Goal: Transaction & Acquisition: Purchase product/service

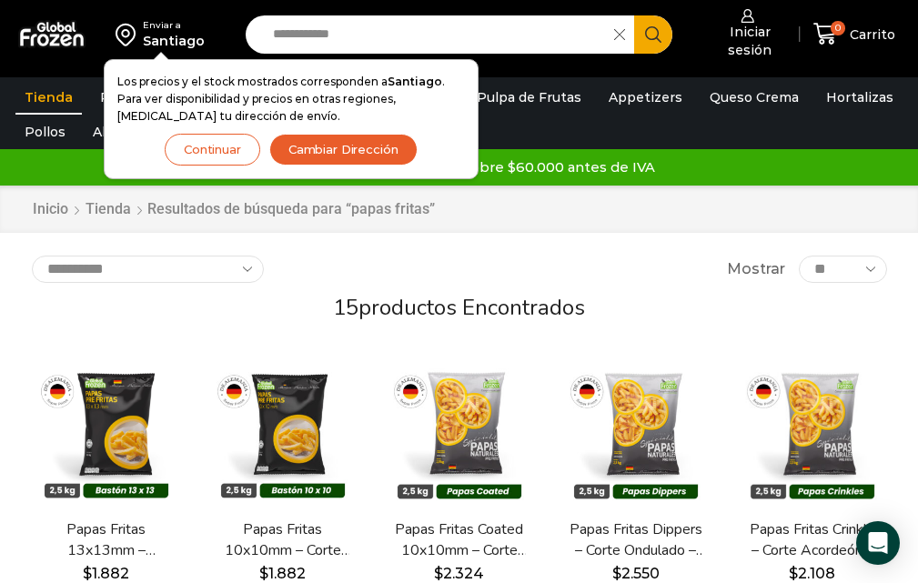
click at [637, 260] on div "**********" at bounding box center [459, 269] width 855 height 27
click at [238, 147] on button "Continuar" at bounding box center [212, 150] width 95 height 32
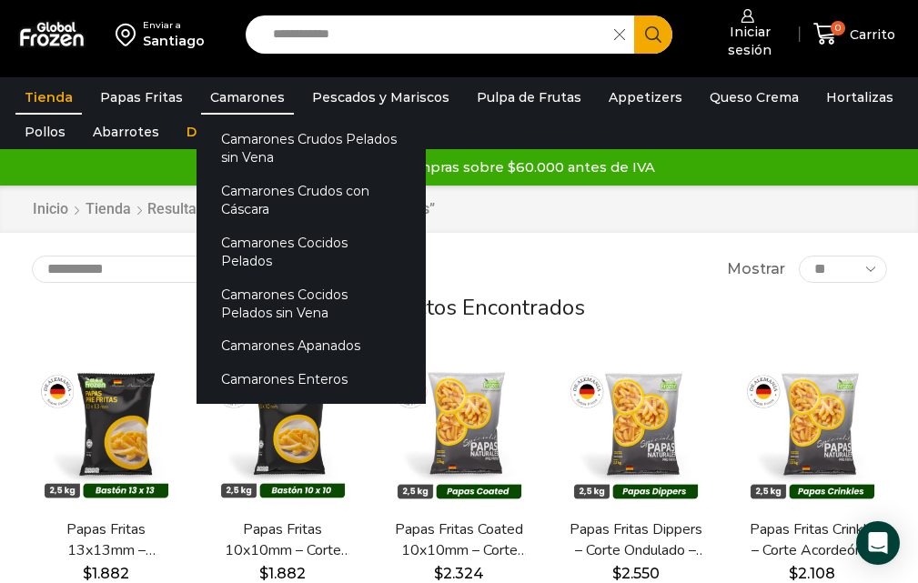
click at [222, 105] on link "Camarones" at bounding box center [247, 97] width 93 height 35
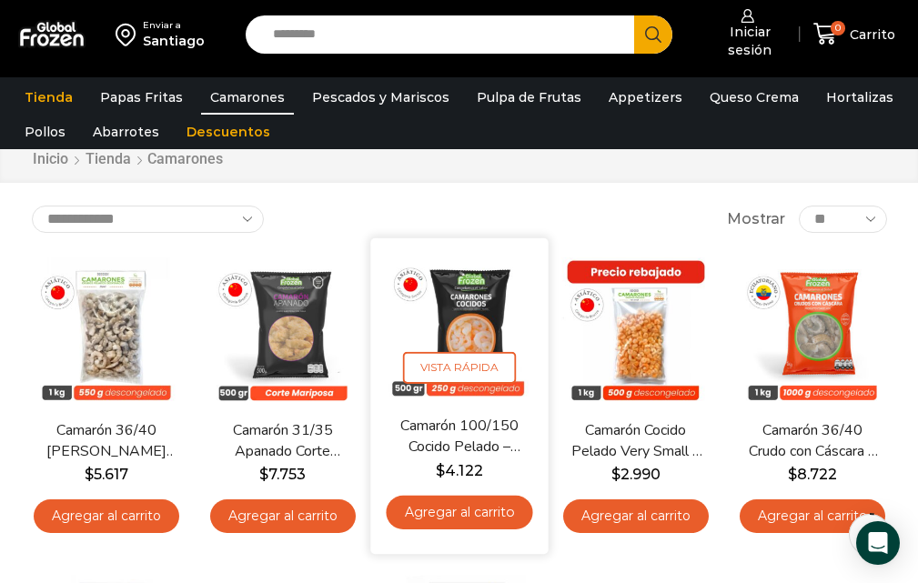
scroll to position [91, 0]
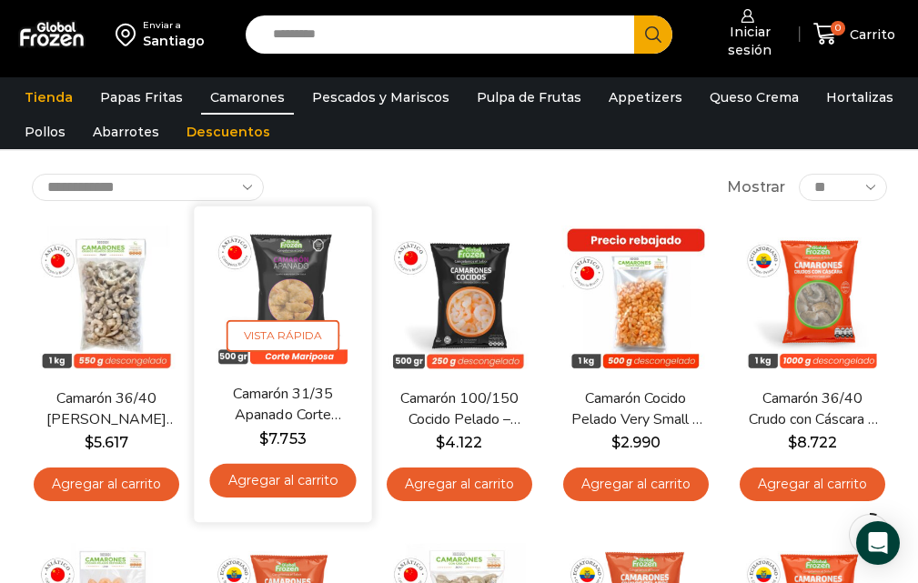
click at [282, 477] on link "Agregar al carrito" at bounding box center [282, 481] width 146 height 34
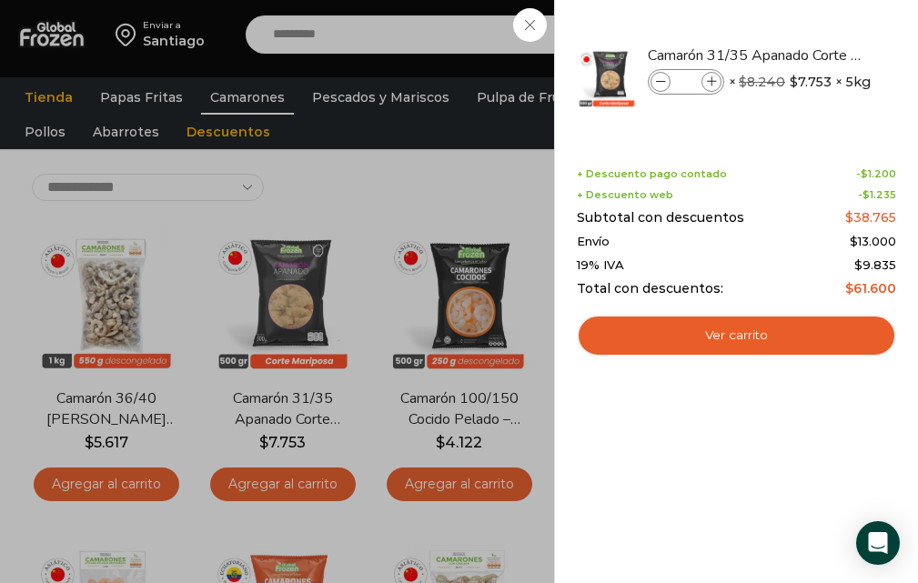
click at [808, 20] on div "1 Carrito 1 1 Shopping Cart *" at bounding box center [853, 34] width 91 height 43
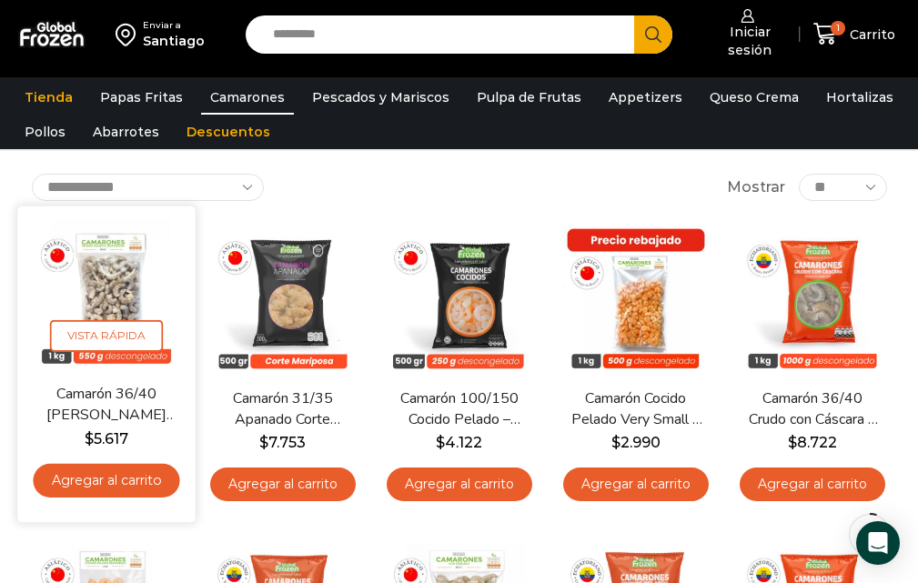
click at [118, 473] on link "Agregar al carrito" at bounding box center [106, 481] width 146 height 34
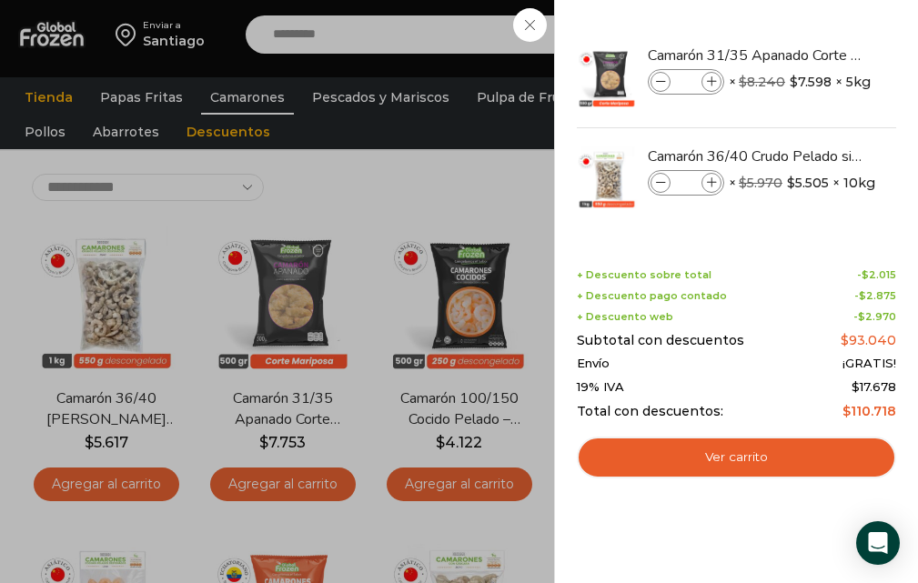
click at [808, 25] on div "2 Carrito 2 2 Shopping Cart *" at bounding box center [853, 34] width 91 height 43
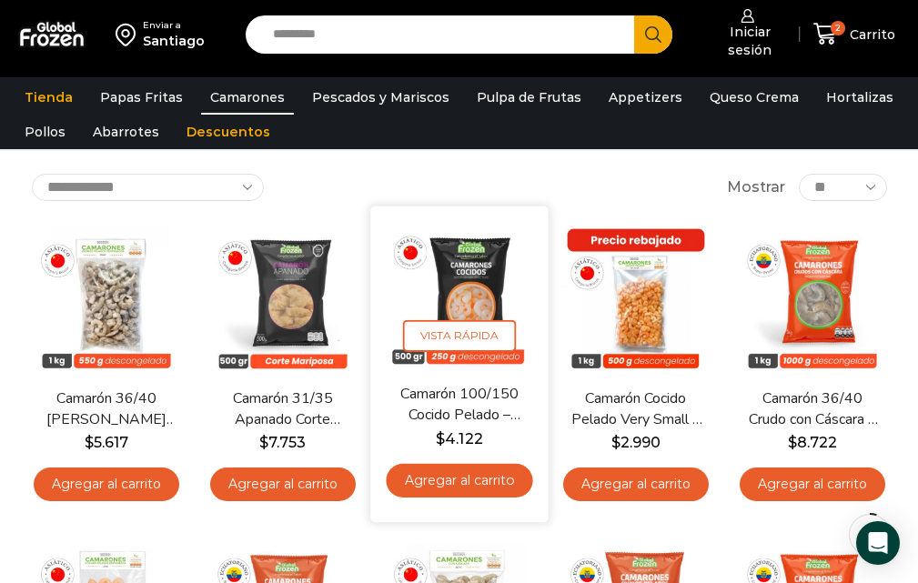
click at [476, 482] on link "Agregar al carrito" at bounding box center [459, 481] width 146 height 34
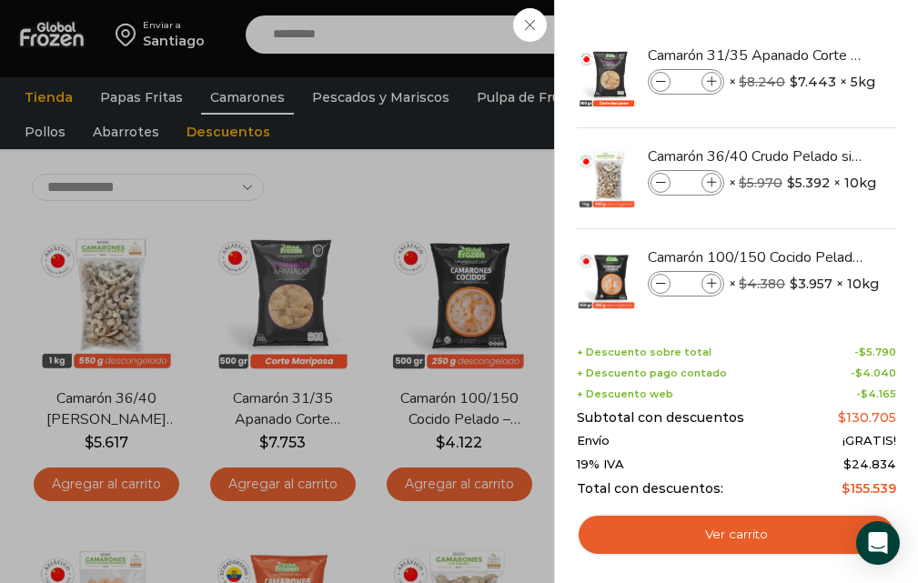
click at [808, 13] on div "3 Carrito 3 3 Shopping Cart *" at bounding box center [853, 34] width 91 height 43
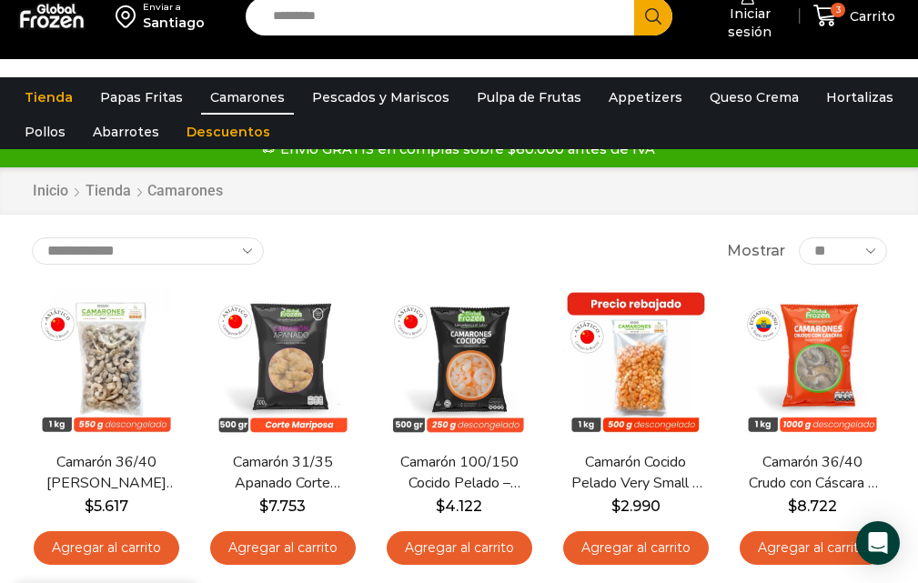
scroll to position [0, 0]
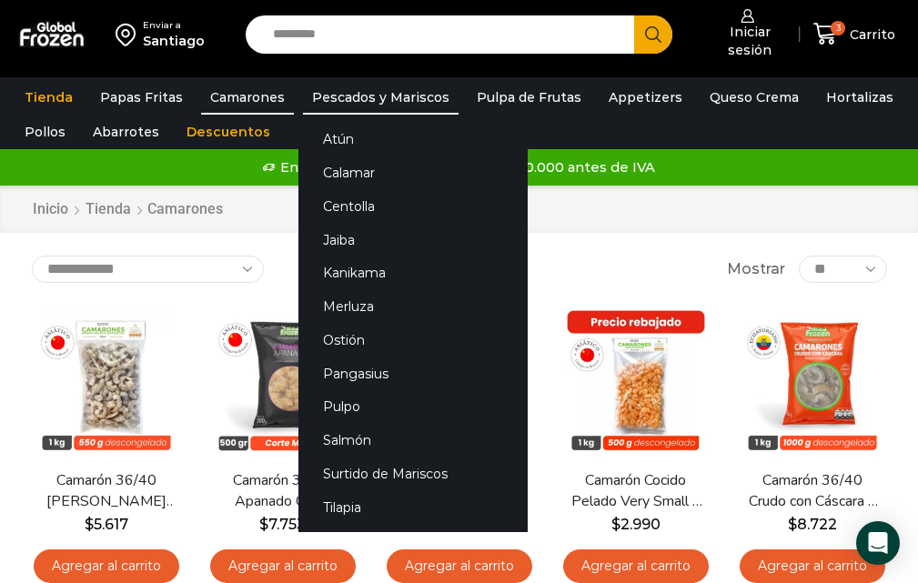
click at [341, 100] on link "Pescados y Mariscos" at bounding box center [381, 97] width 156 height 35
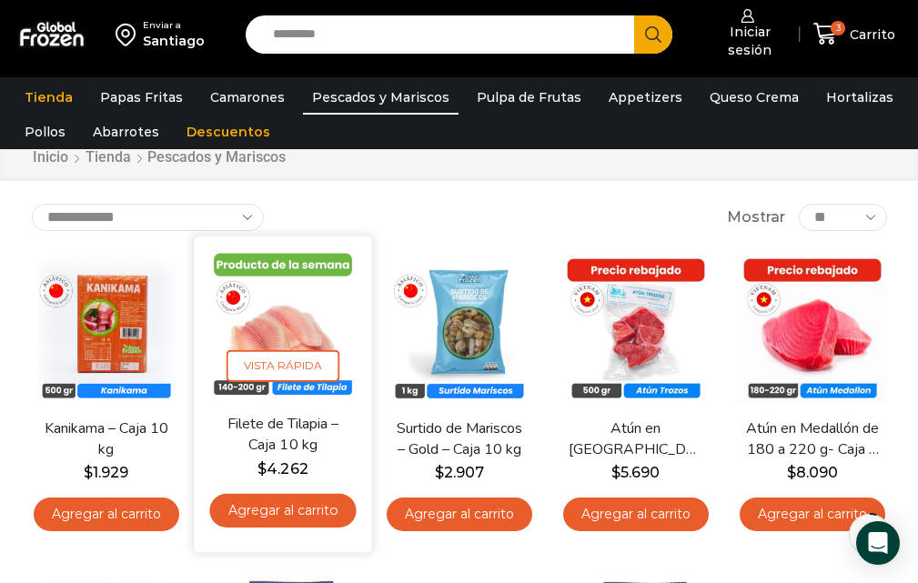
scroll to position [91, 0]
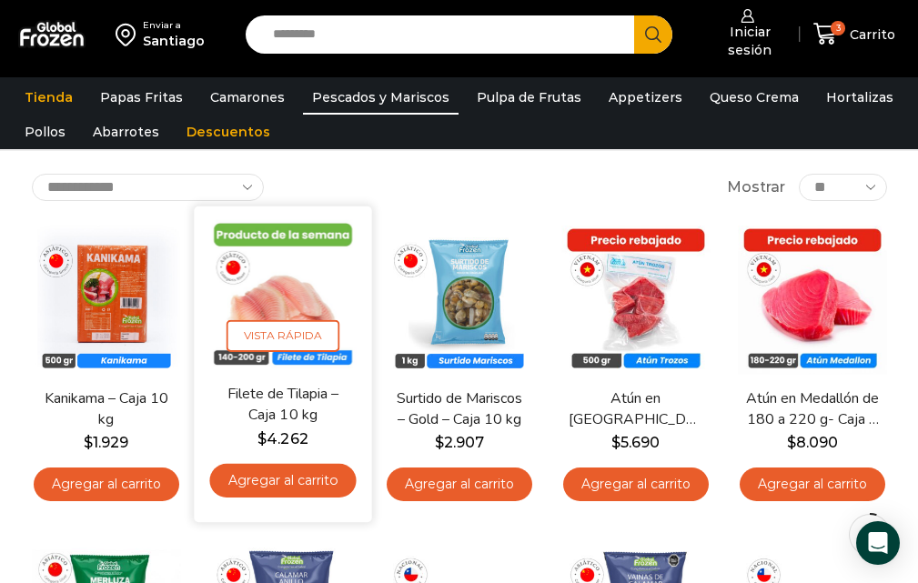
click at [289, 485] on link "Agregar al carrito" at bounding box center [282, 481] width 146 height 34
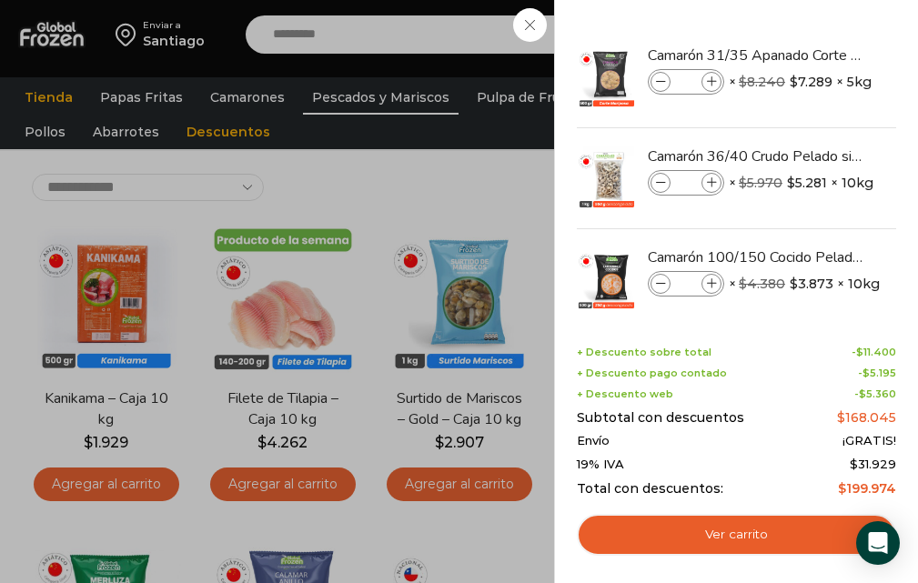
click at [808, 26] on div "4 Carrito 4 4 Shopping Cart *" at bounding box center [853, 34] width 91 height 43
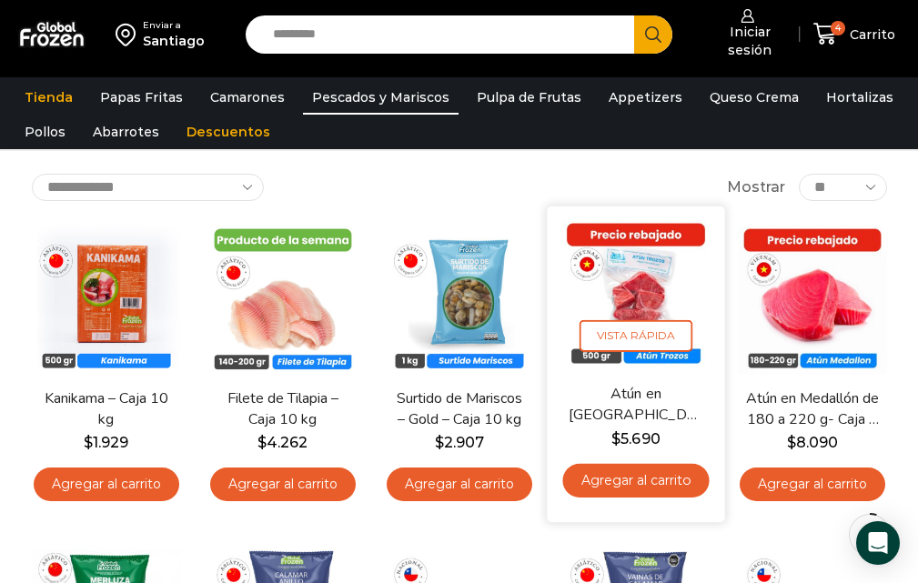
click at [628, 477] on link "Agregar al carrito" at bounding box center [635, 481] width 146 height 34
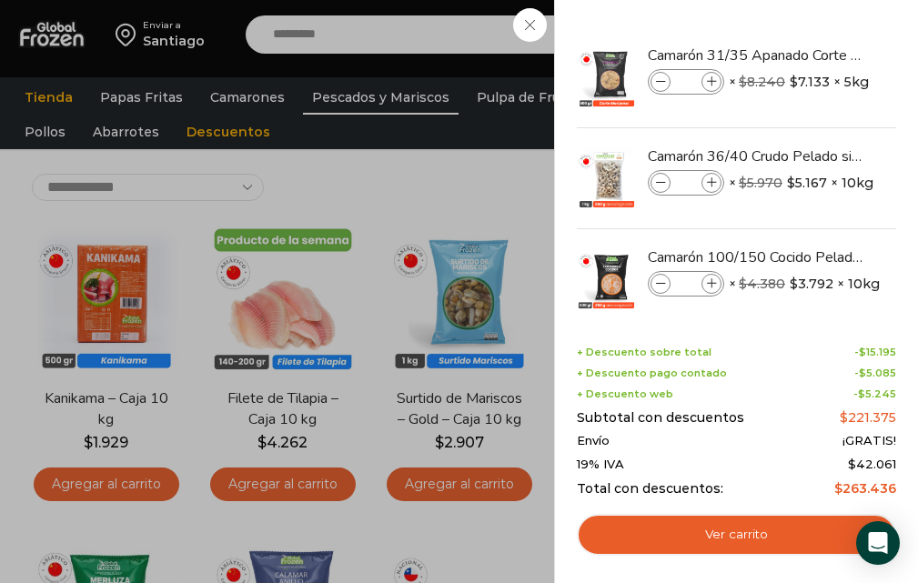
click at [808, 27] on div "5 Carrito 5 5 Shopping Cart *" at bounding box center [853, 34] width 91 height 43
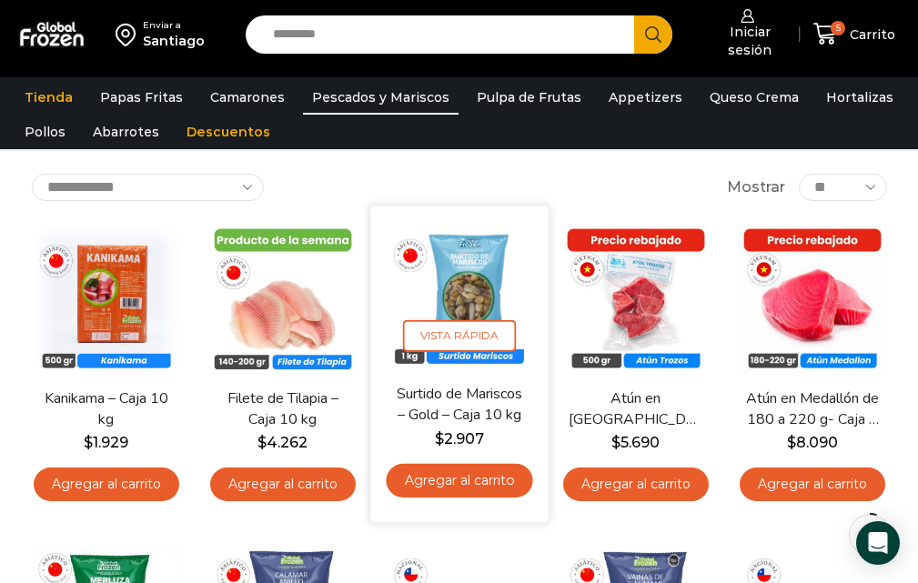
click at [462, 482] on link "Agregar al carrito" at bounding box center [459, 481] width 146 height 34
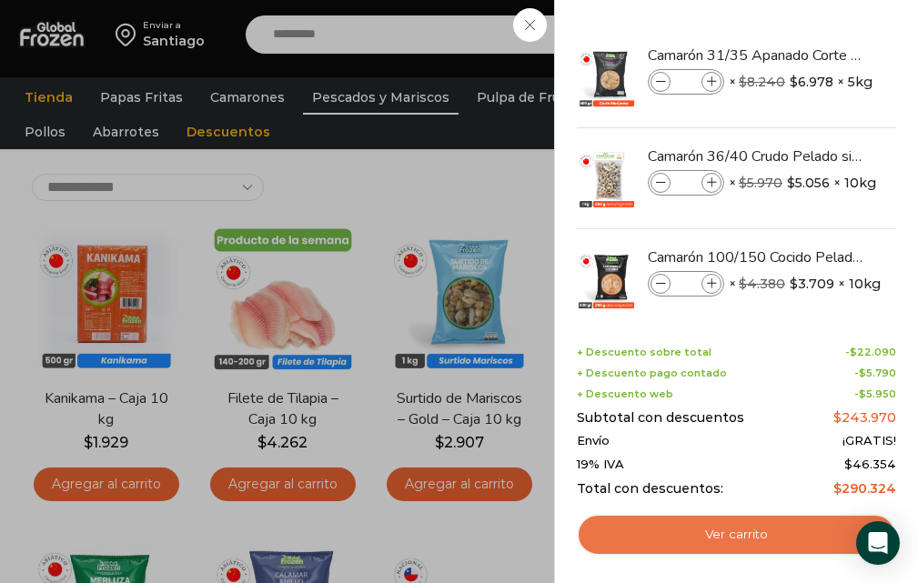
click at [728, 530] on link "Ver carrito" at bounding box center [736, 535] width 319 height 42
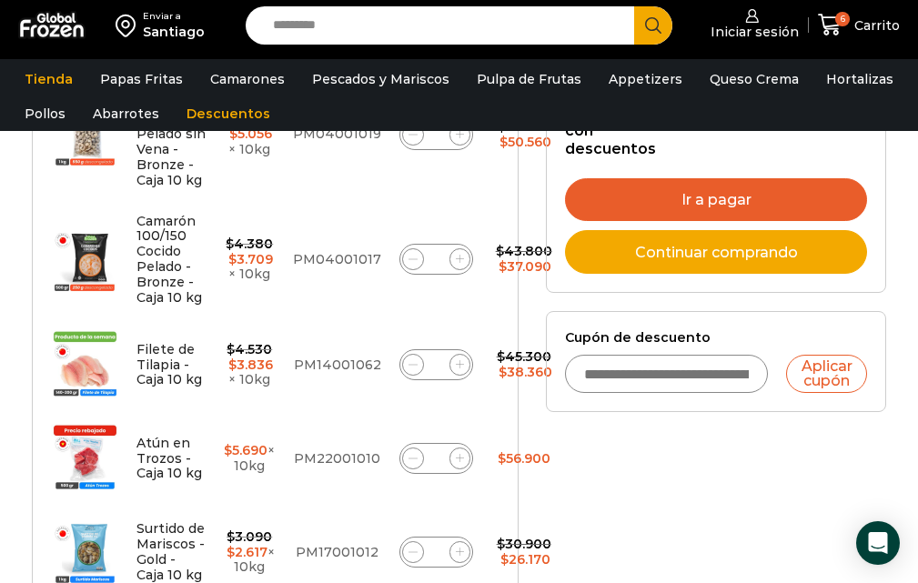
scroll to position [637, 0]
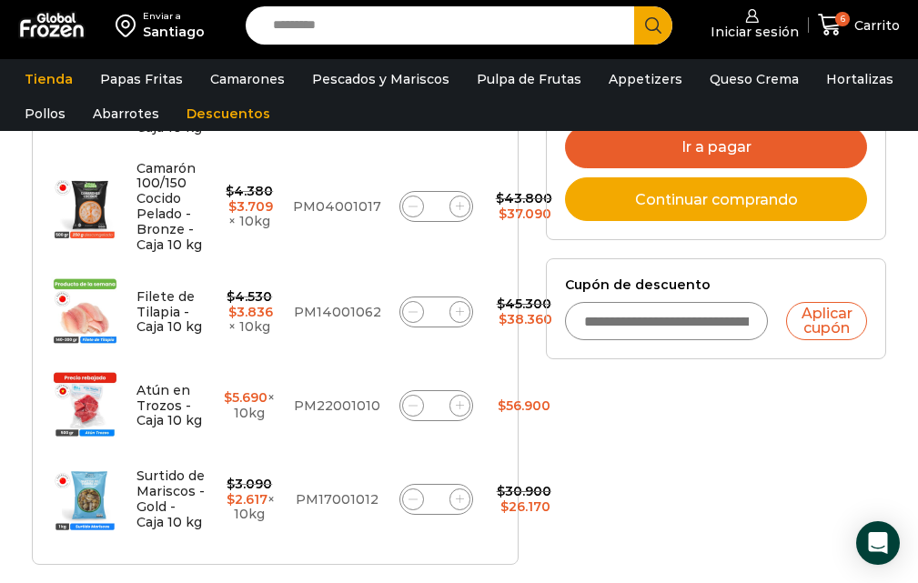
click at [402, 489] on span at bounding box center [413, 499] width 22 height 22
type input "*"
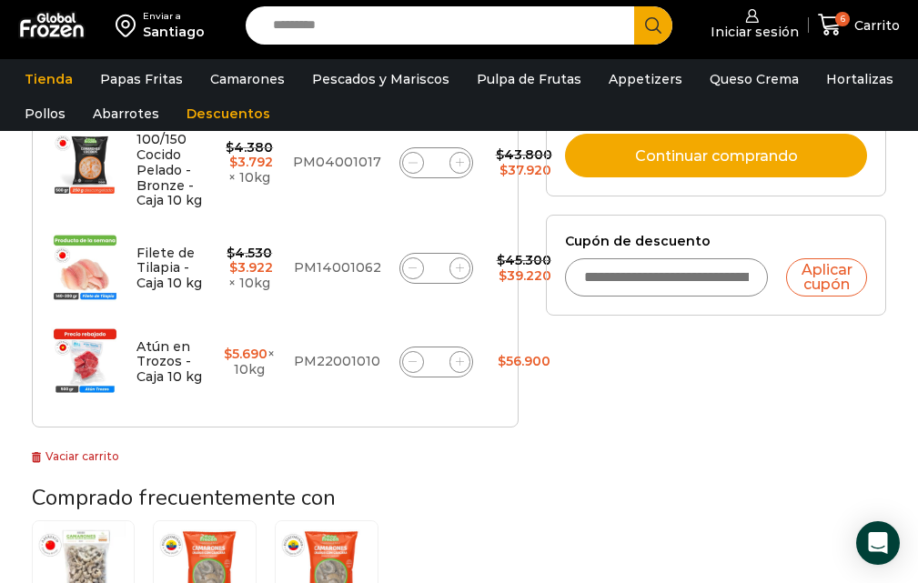
scroll to position [758, 0]
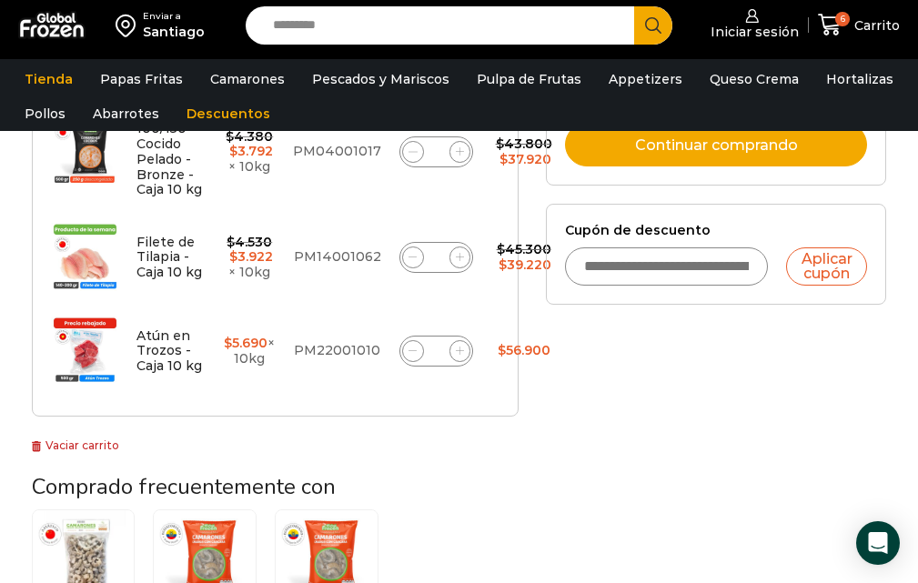
click at [408, 260] on icon at bounding box center [412, 257] width 8 height 8
type input "*"
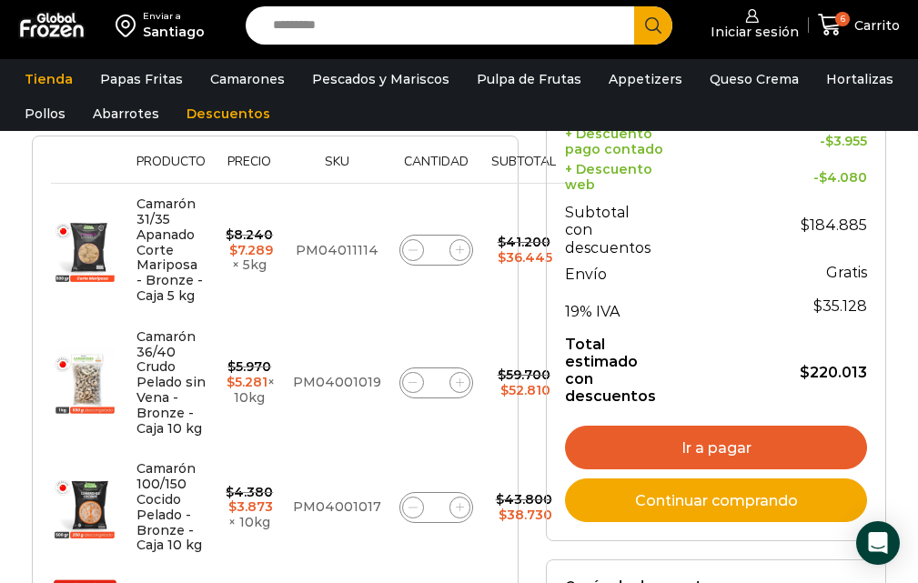
scroll to position [395, 0]
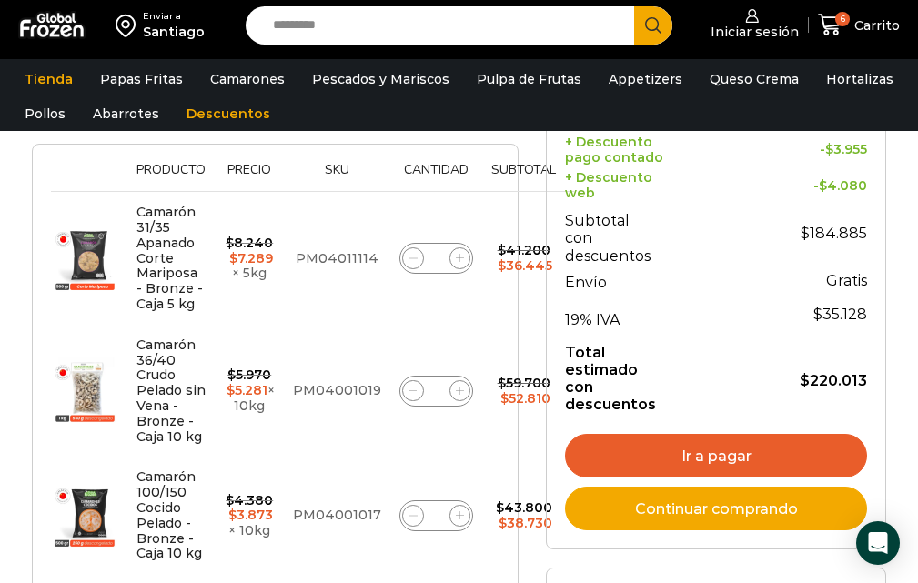
click at [407, 257] on span at bounding box center [413, 258] width 22 height 22
type input "*"
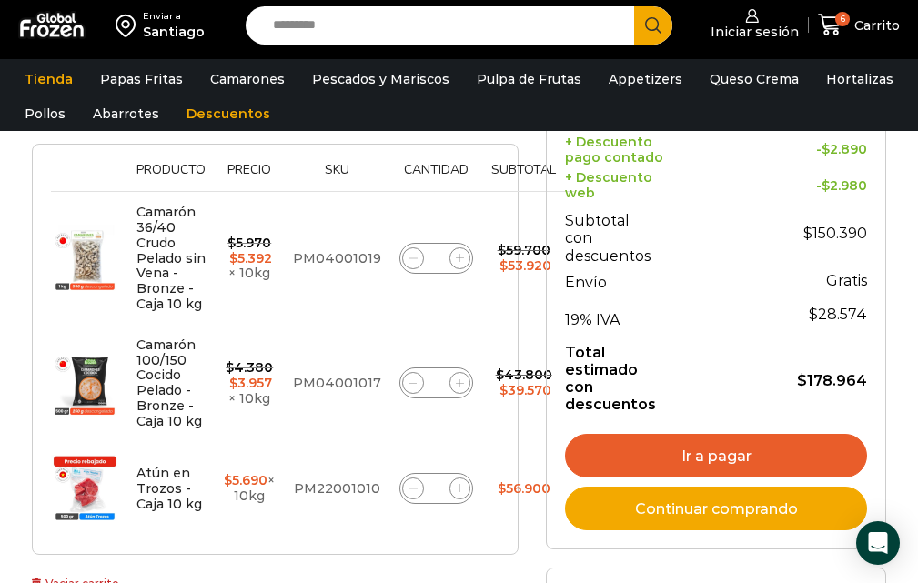
click at [408, 258] on icon at bounding box center [412, 258] width 8 height 0
type input "*"
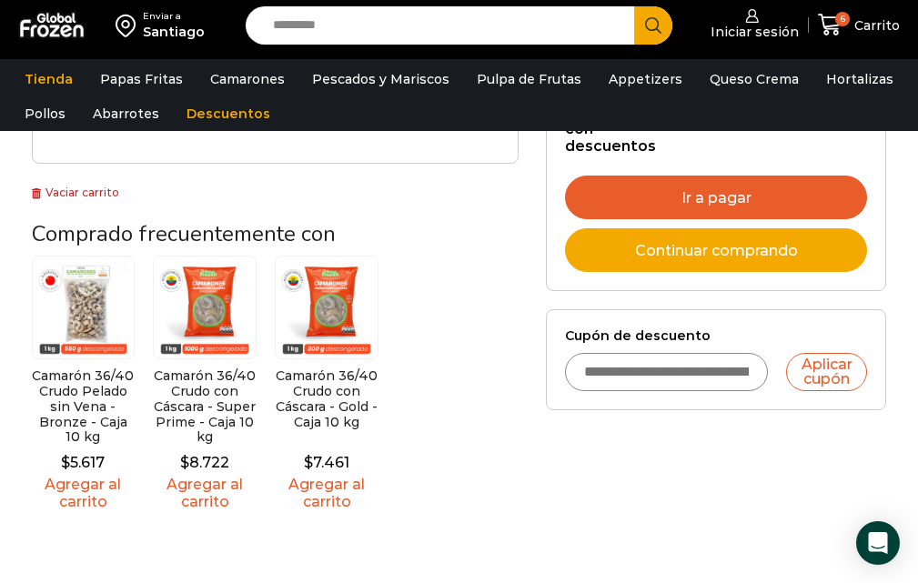
scroll to position [668, 0]
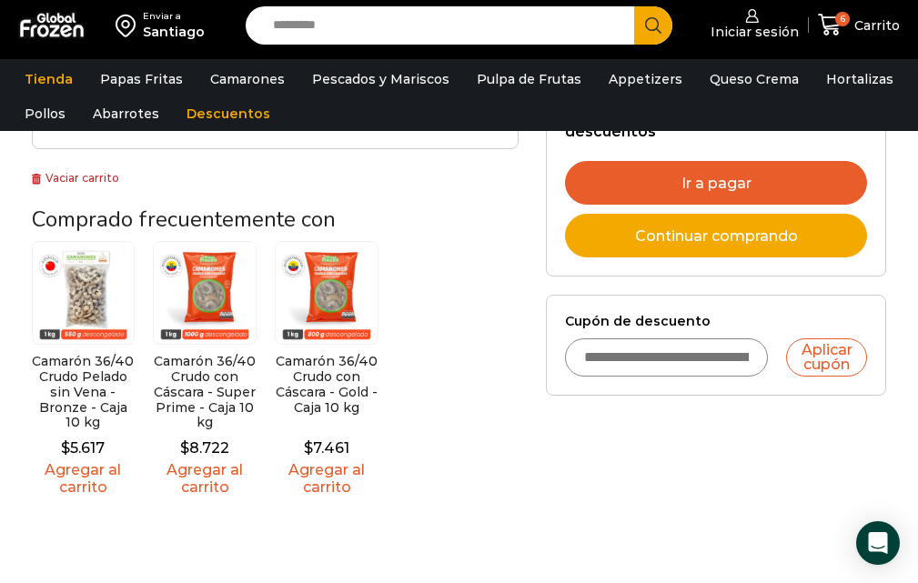
click at [629, 357] on input "Cupón de descuento" at bounding box center [666, 357] width 203 height 38
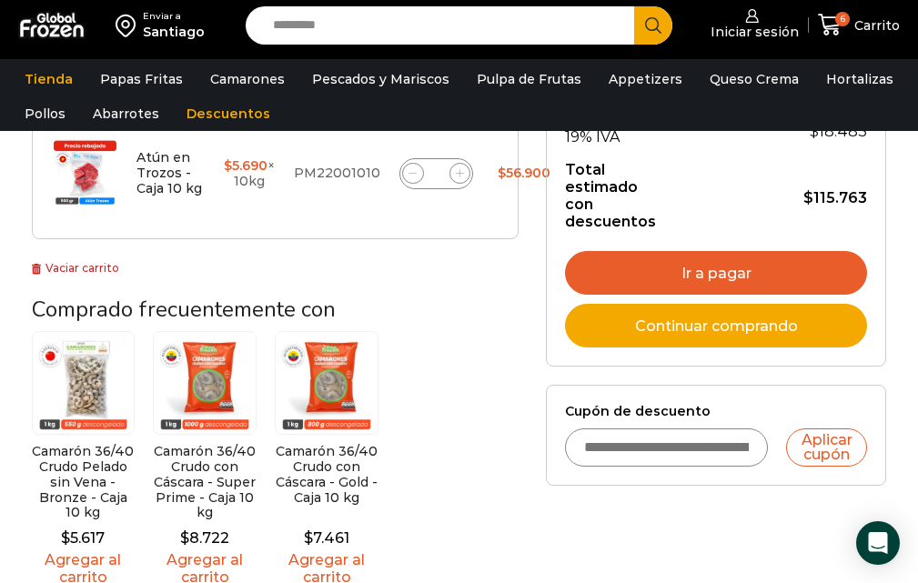
scroll to position [577, 0]
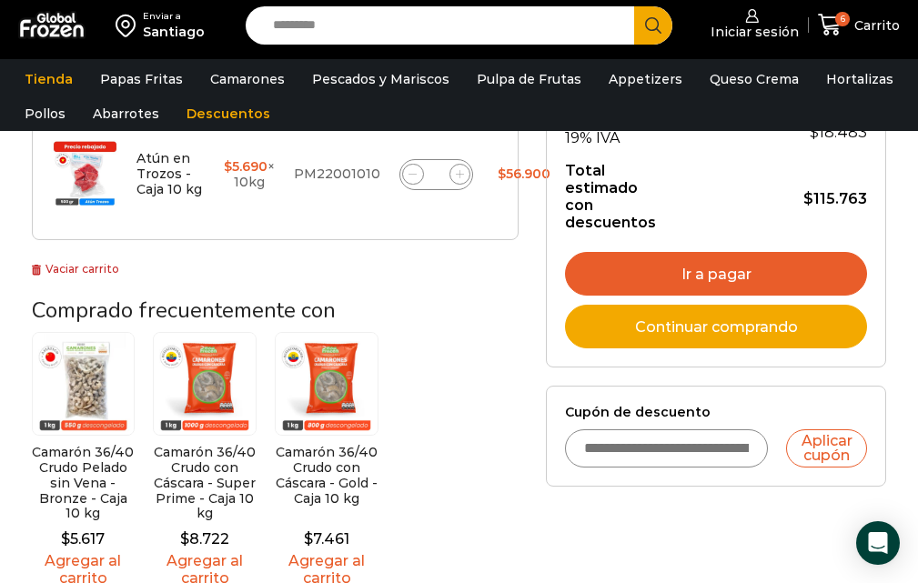
click at [713, 277] on link "Ir a pagar" at bounding box center [716, 274] width 302 height 44
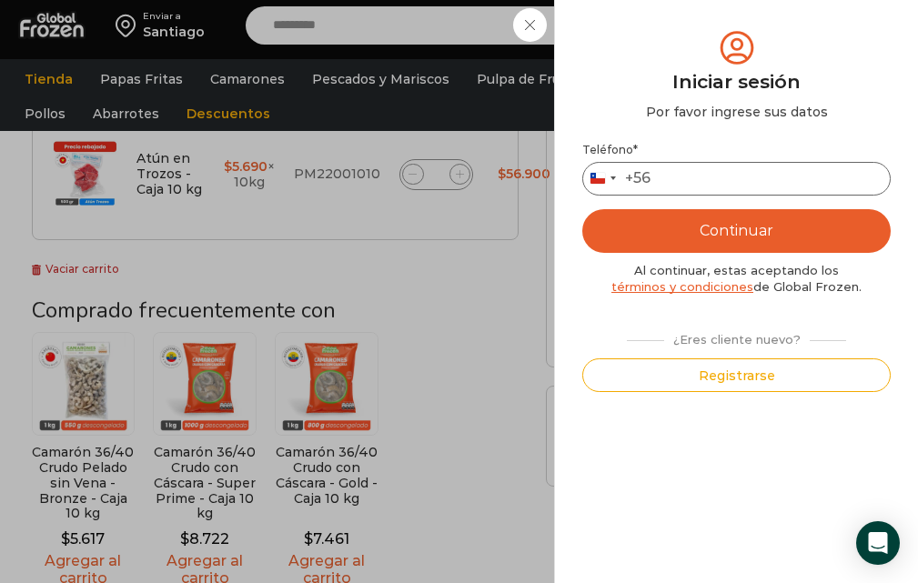
click at [678, 179] on input "Teléfono *" at bounding box center [736, 179] width 308 height 34
type input "*********"
click at [753, 231] on button "Continuar" at bounding box center [736, 231] width 308 height 44
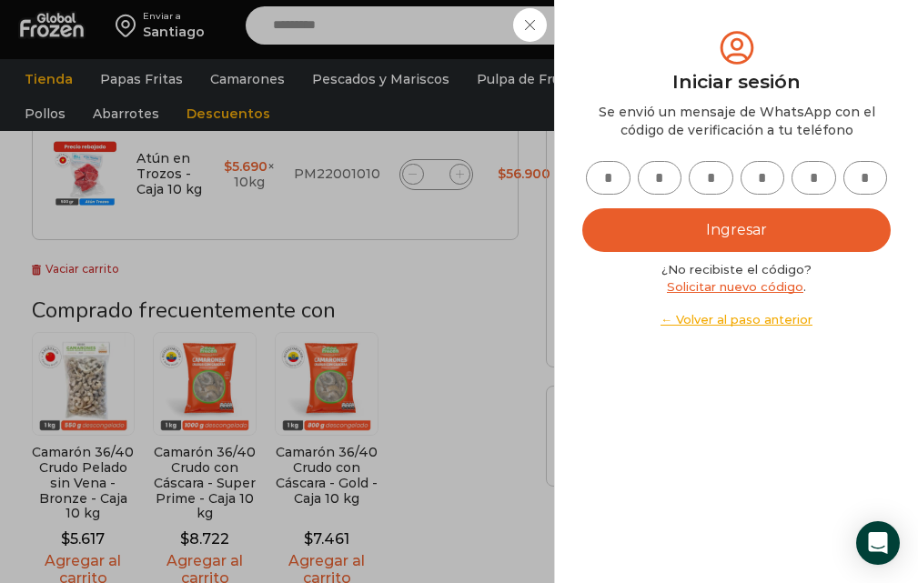
click at [609, 176] on input "text" at bounding box center [608, 178] width 45 height 34
type input "*"
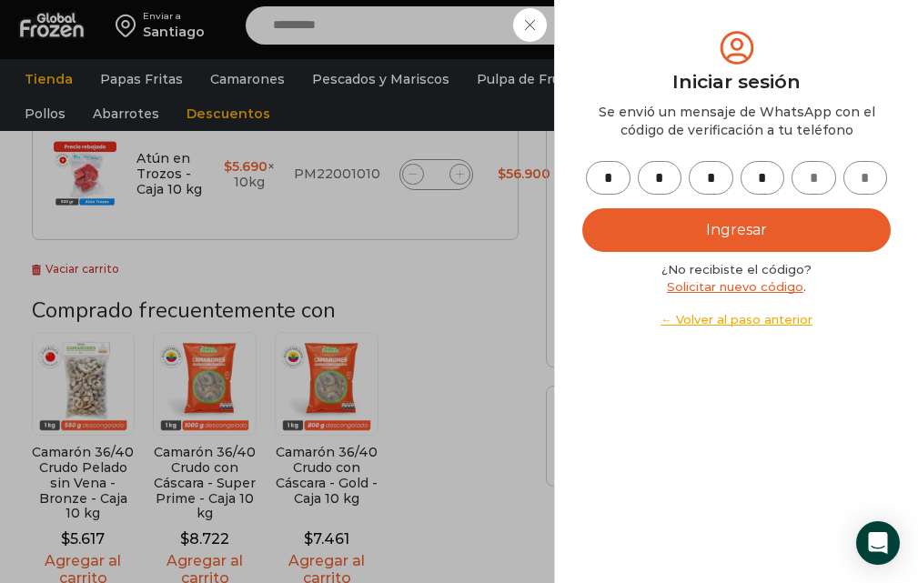
type input "*"
click at [742, 234] on button "Ingresar" at bounding box center [736, 230] width 308 height 44
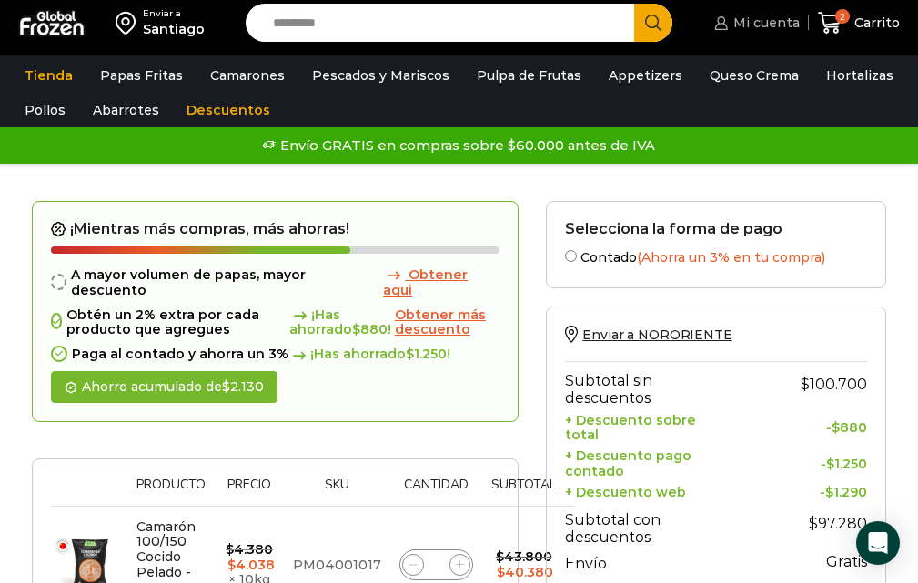
click at [761, 22] on span "Mi cuenta" at bounding box center [763, 23] width 71 height 18
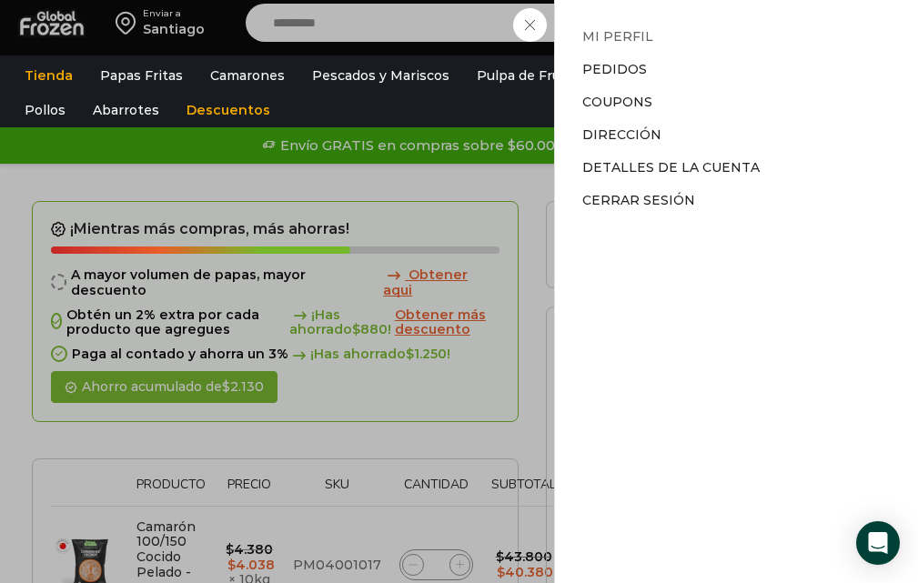
click at [595, 35] on link "Mi perfil" at bounding box center [617, 36] width 71 height 16
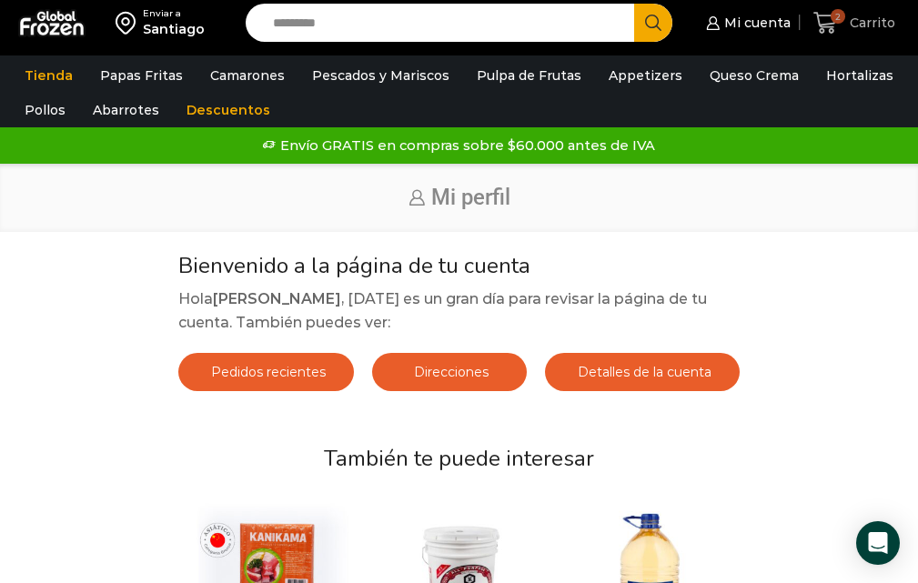
click at [828, 21] on icon at bounding box center [825, 23] width 25 height 25
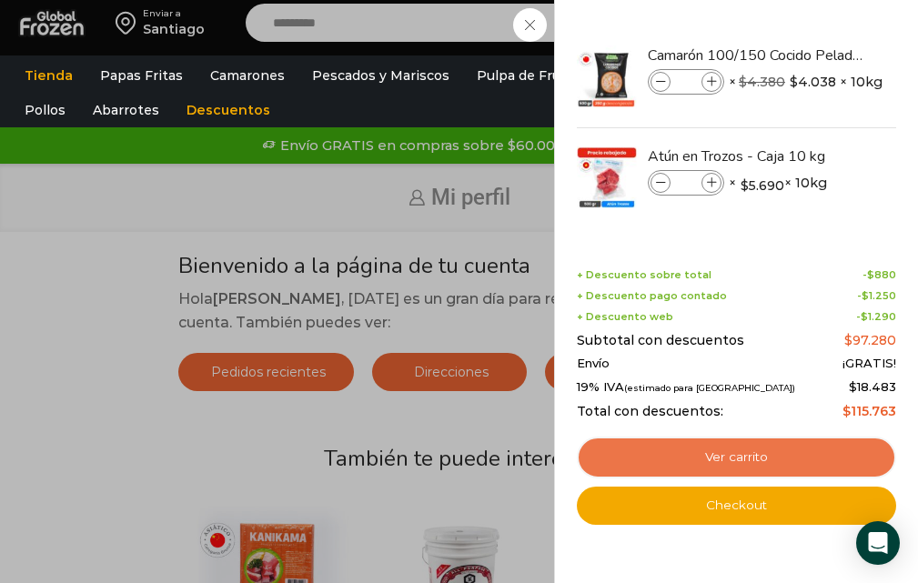
click at [738, 451] on link "Ver carrito" at bounding box center [736, 458] width 319 height 42
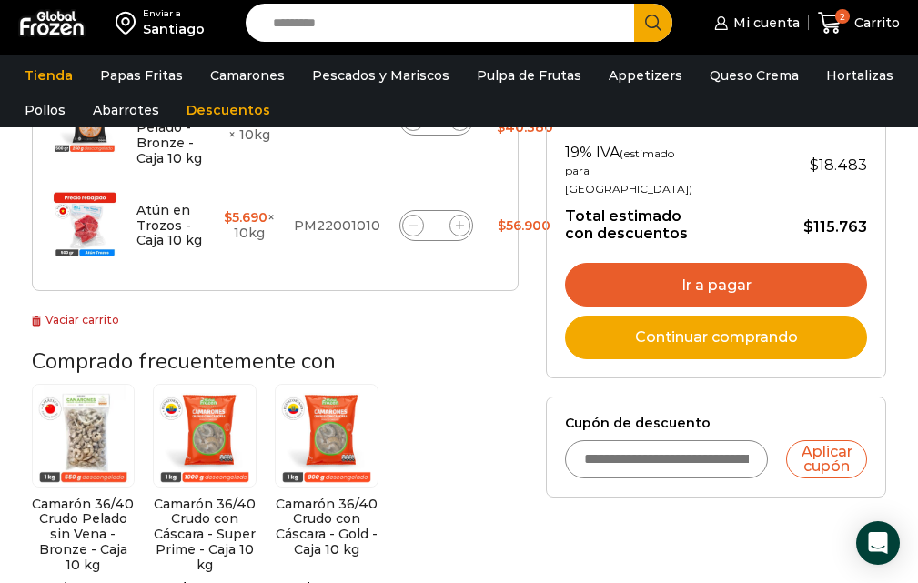
scroll to position [455, 0]
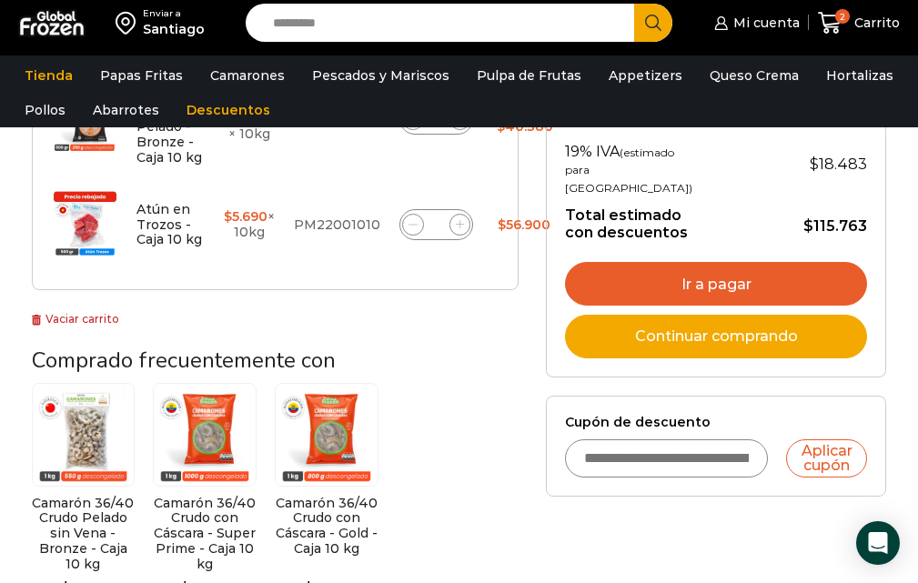
click at [721, 306] on link "Ir a pagar" at bounding box center [716, 284] width 302 height 44
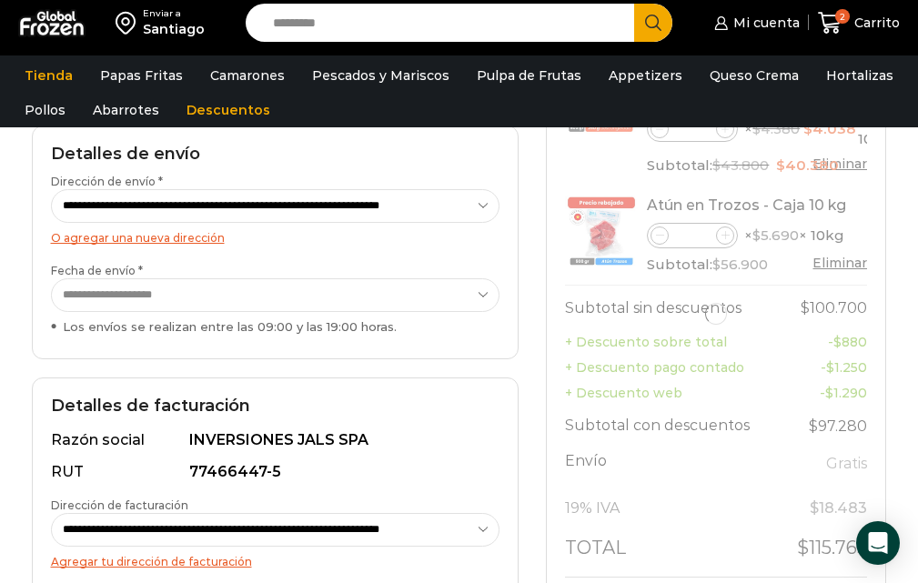
scroll to position [273, 0]
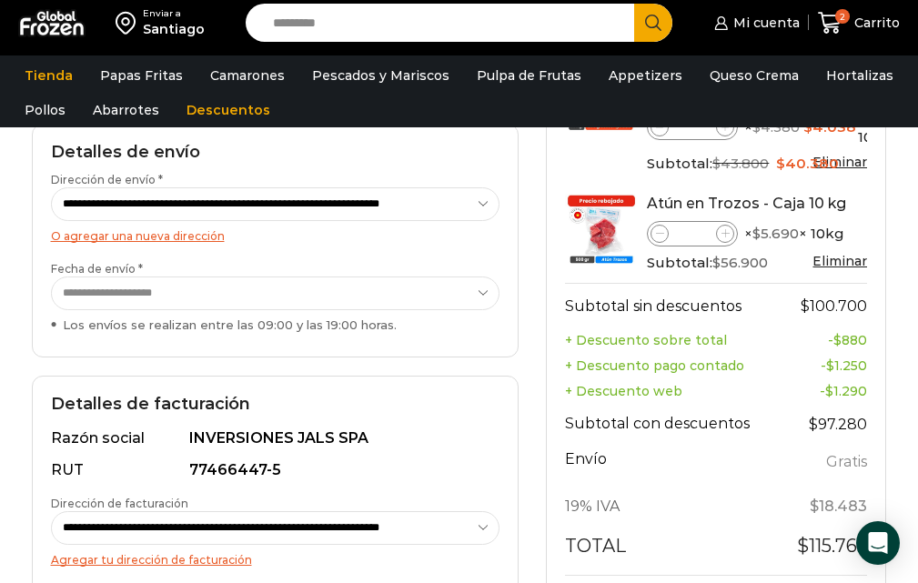
click at [477, 295] on select "**********" at bounding box center [275, 293] width 449 height 34
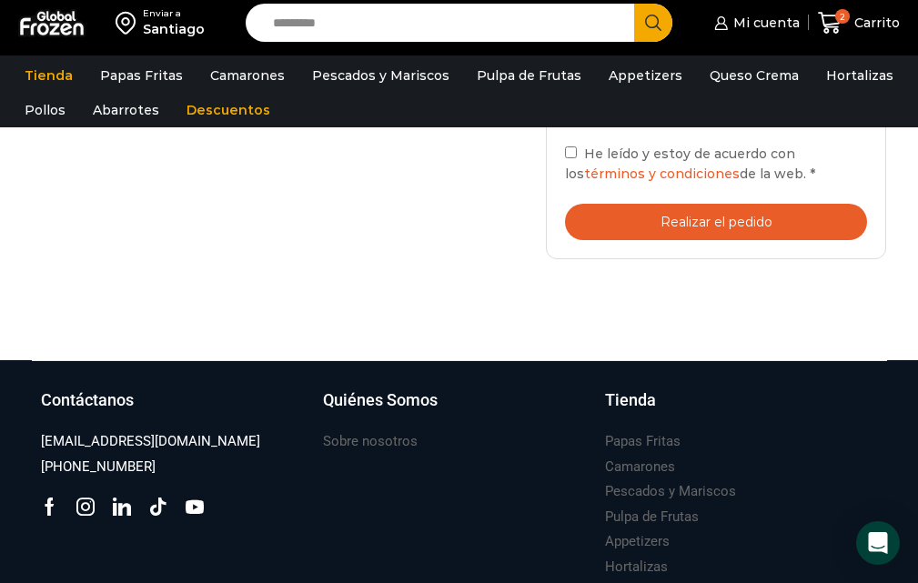
scroll to position [728, 0]
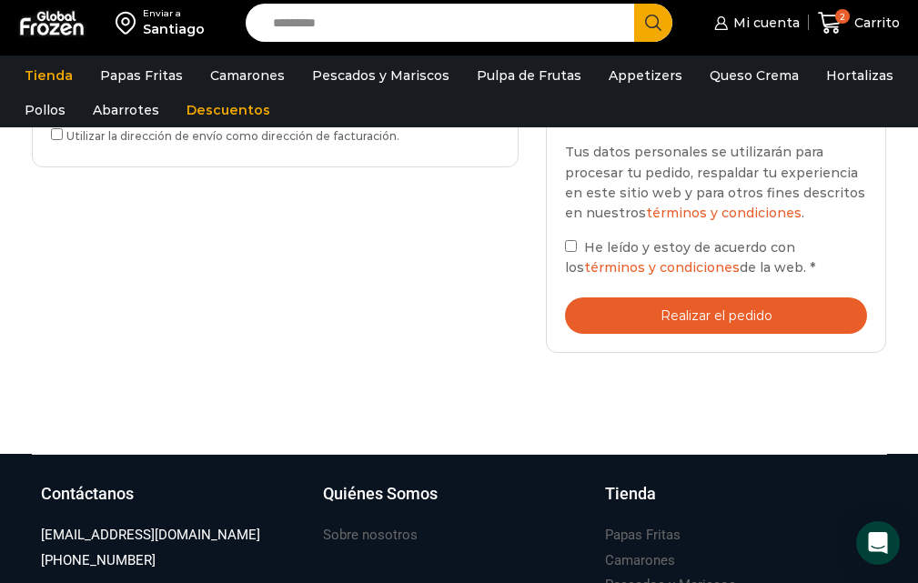
click at [715, 322] on button "Realizar el pedido" at bounding box center [716, 315] width 302 height 37
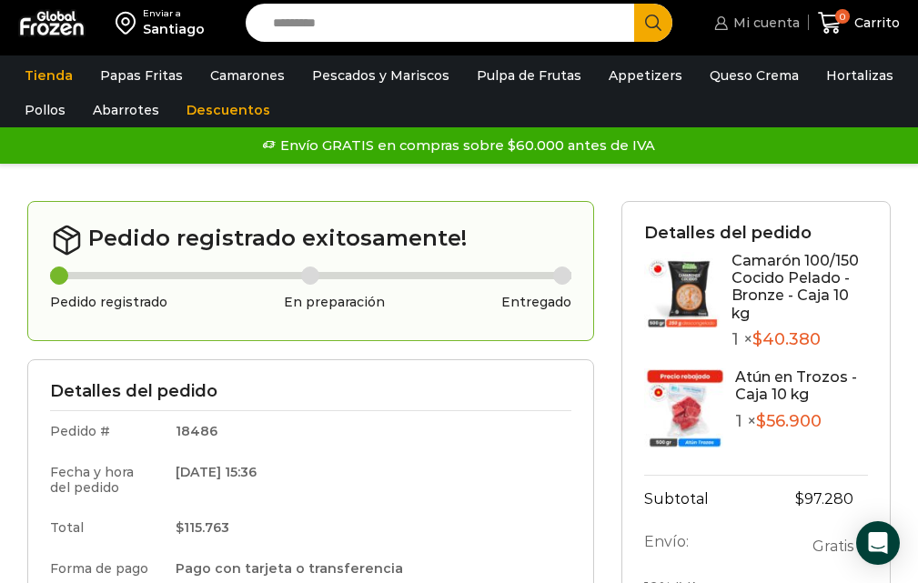
click at [780, 25] on span "Mi cuenta" at bounding box center [763, 23] width 71 height 18
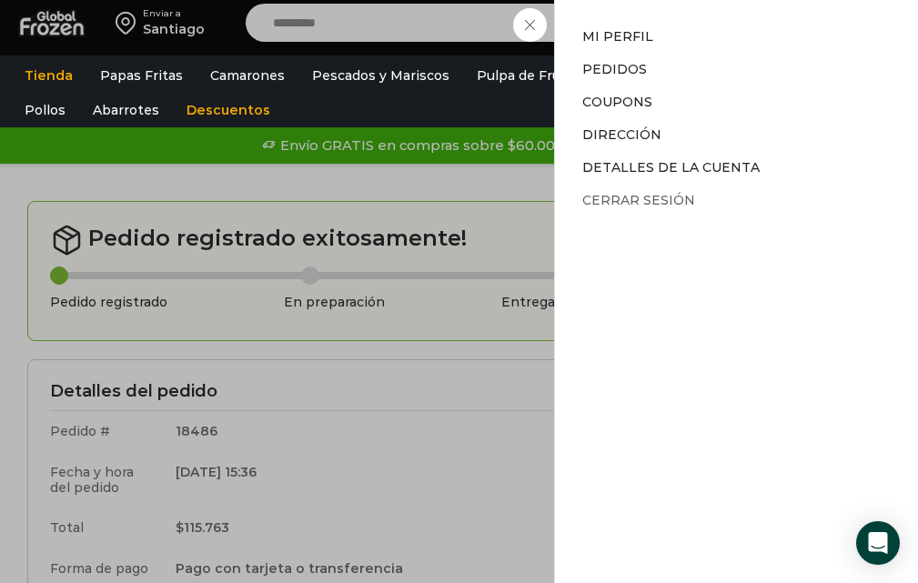
click at [638, 196] on link "Cerrar sesión" at bounding box center [638, 200] width 113 height 16
